Goal: Task Accomplishment & Management: Complete application form

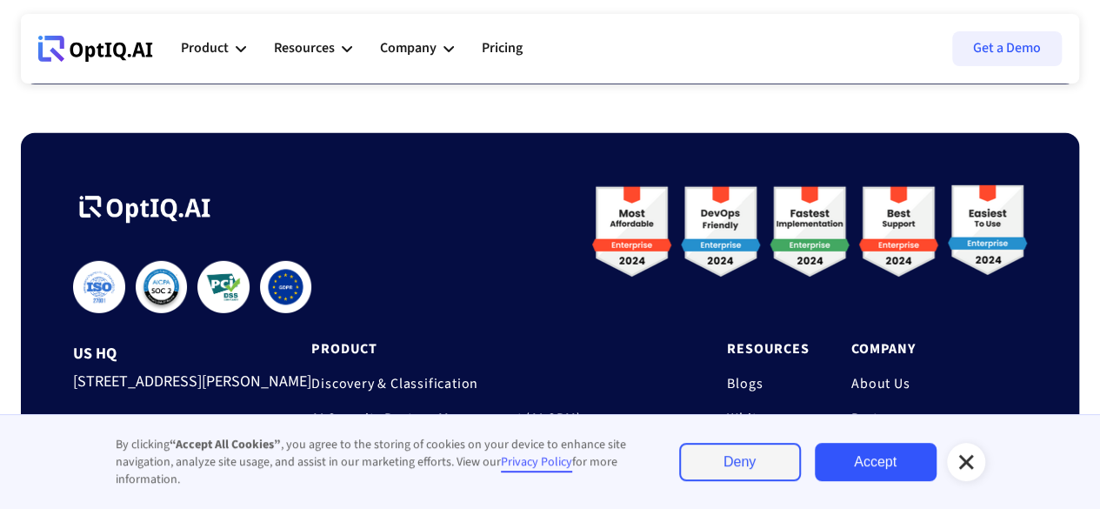
scroll to position [6082, 0]
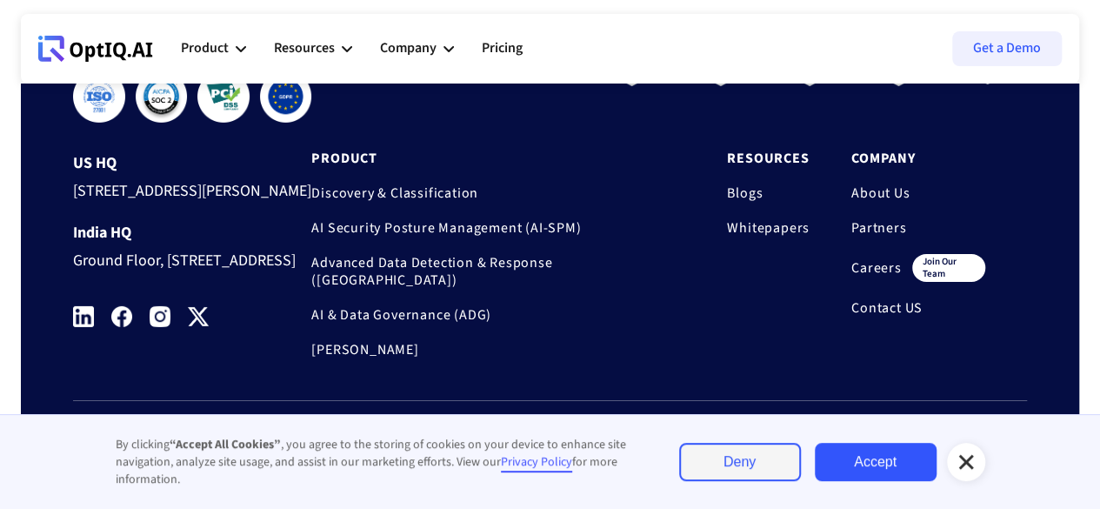
click at [863, 259] on link "Careers" at bounding box center [876, 267] width 50 height 17
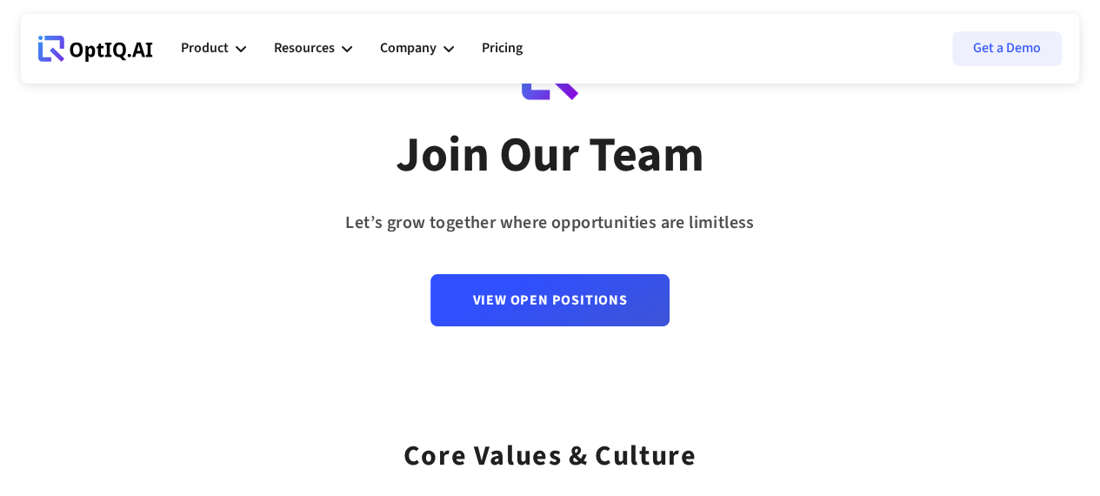
scroll to position [88, 0]
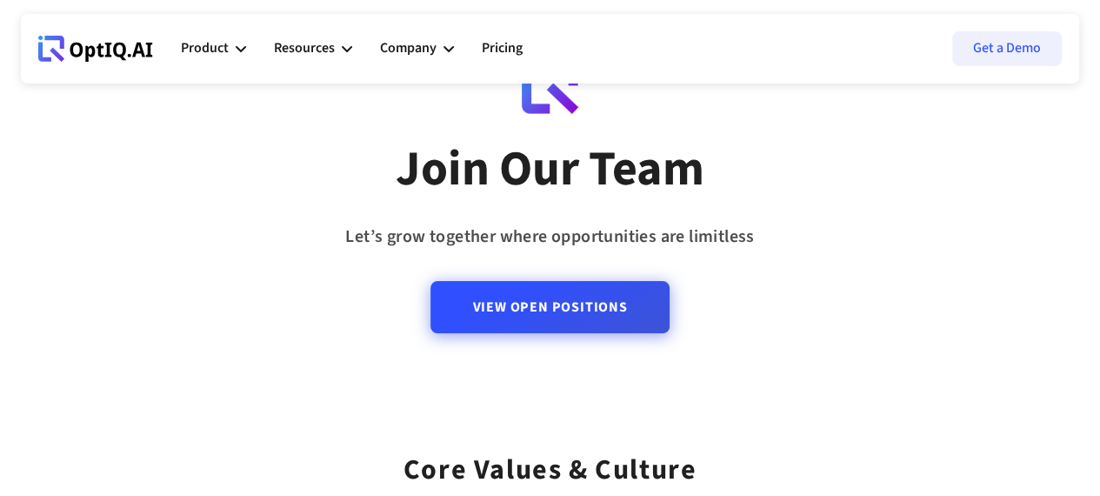
click at [593, 310] on link "View Open Positions" at bounding box center [549, 307] width 238 height 52
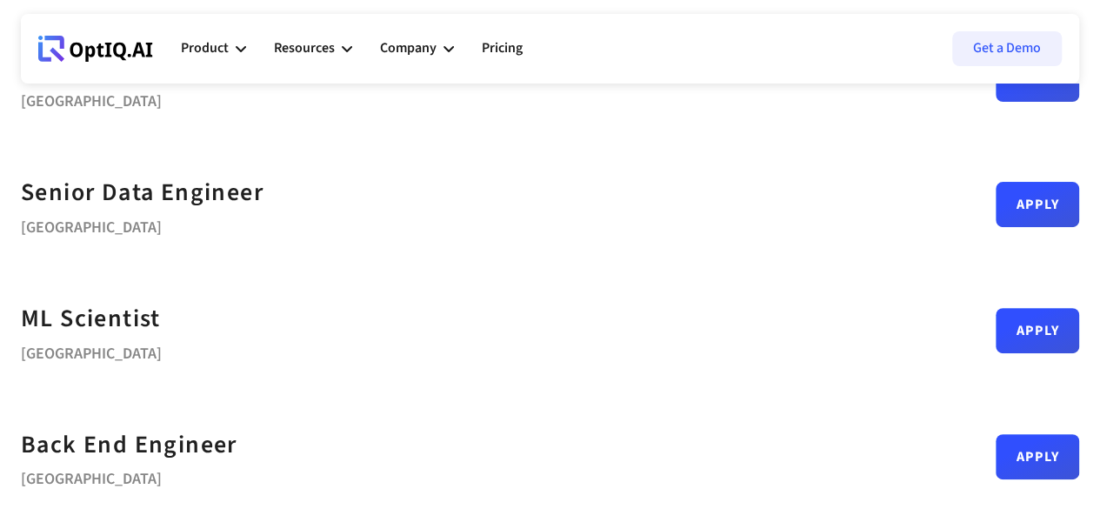
scroll to position [188, 0]
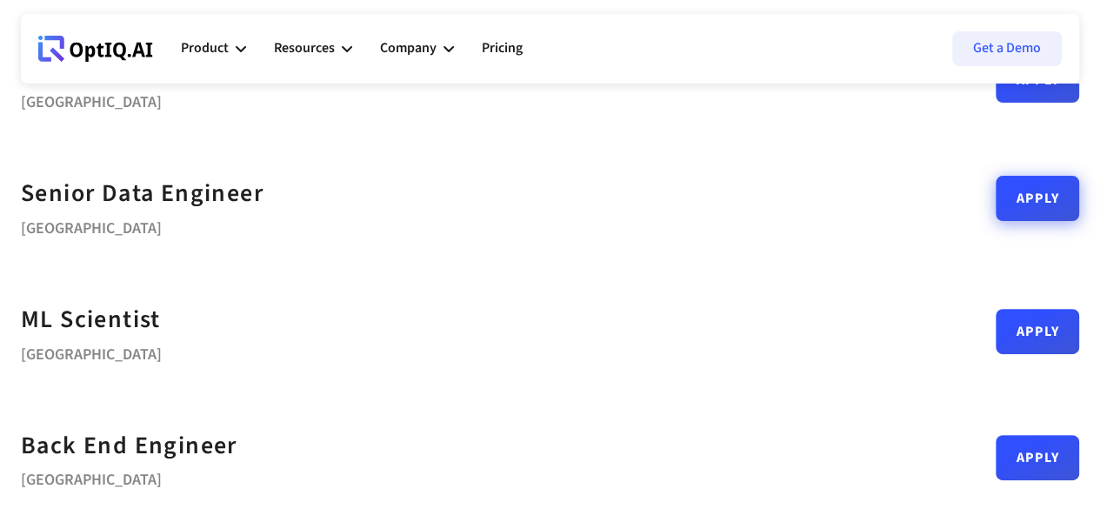
click at [996, 211] on link "Apply" at bounding box center [1037, 198] width 83 height 45
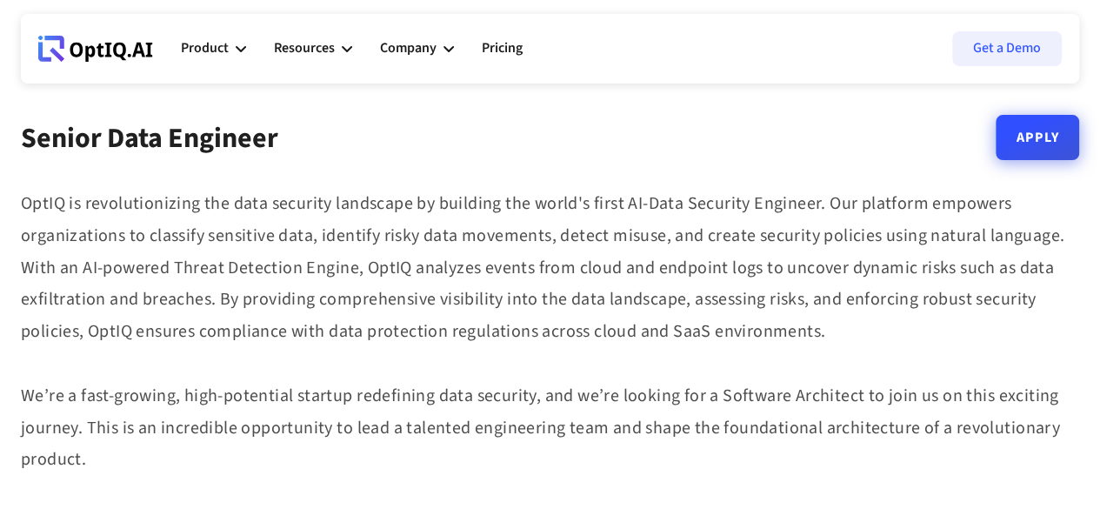
click at [1070, 150] on link "Apply" at bounding box center [1037, 137] width 83 height 45
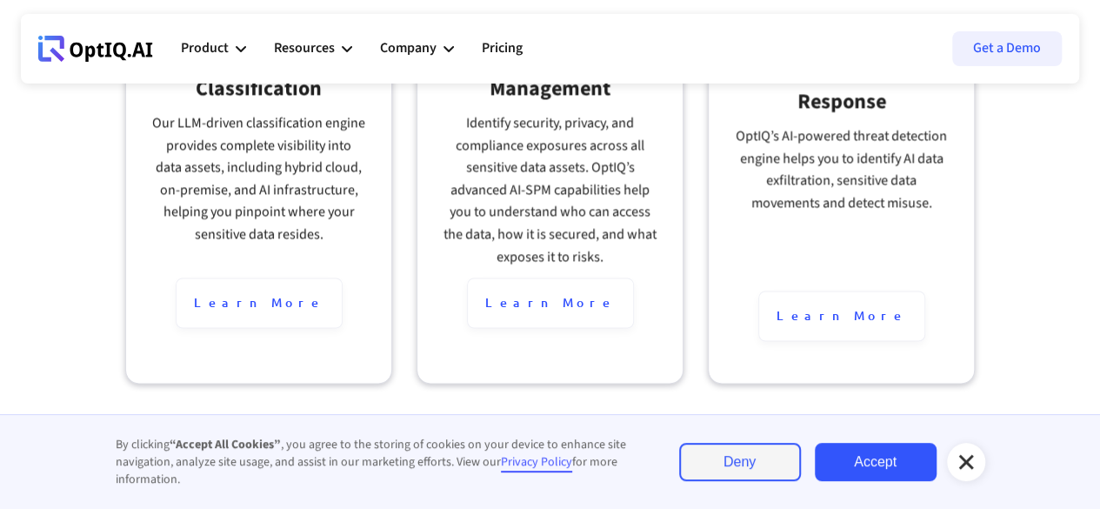
scroll to position [1291, 0]
